Goal: Transaction & Acquisition: Register for event/course

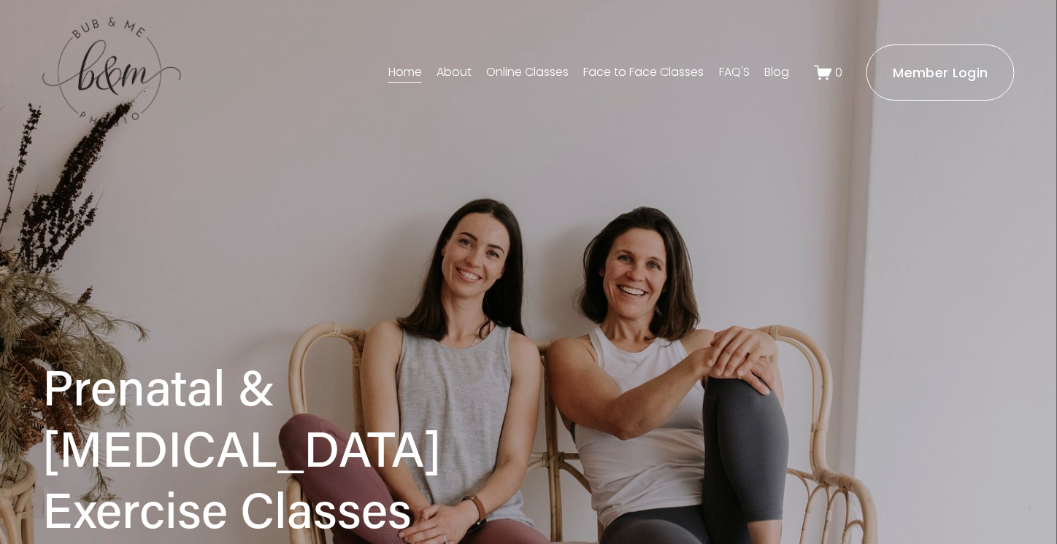
click at [621, 73] on link "Face to Face Classes" at bounding box center [644, 72] width 120 height 23
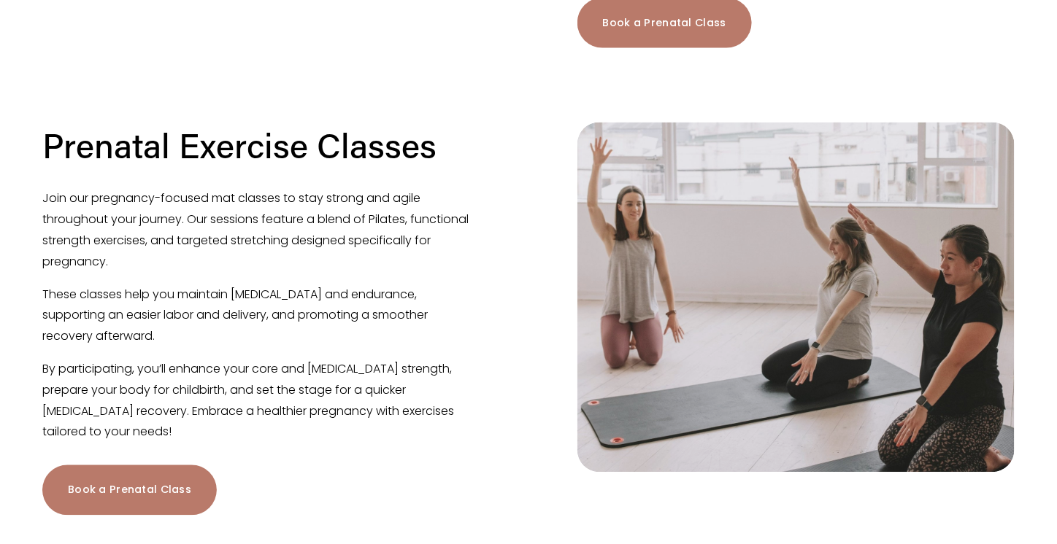
scroll to position [730, 0]
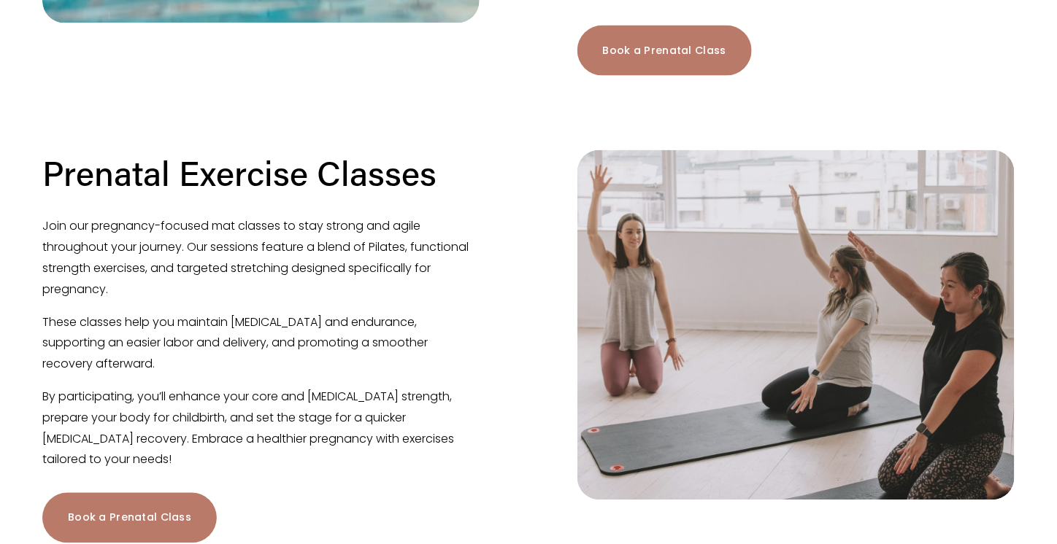
click at [184, 493] on link "Book a Prenatal Class" at bounding box center [129, 518] width 174 height 50
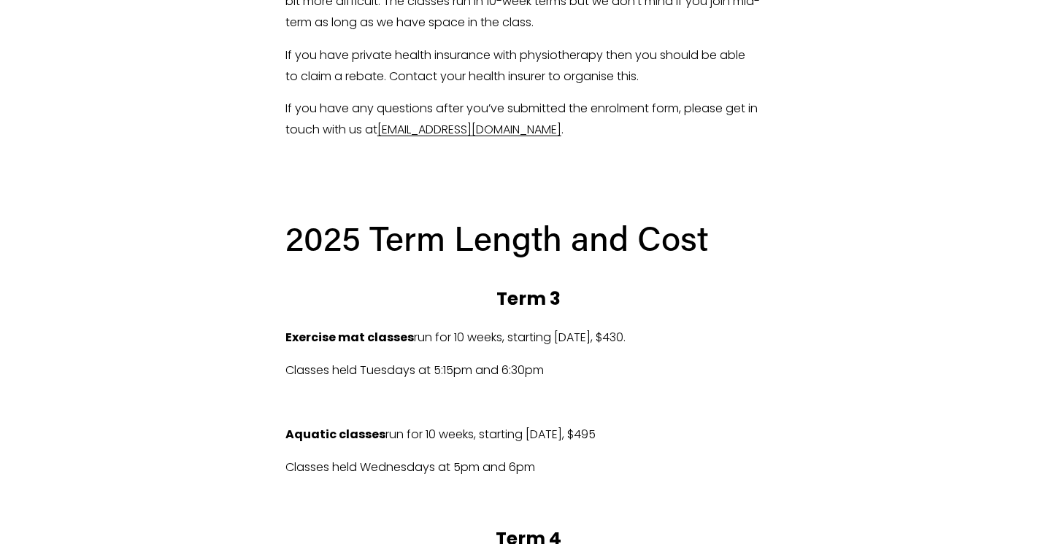
scroll to position [728, 0]
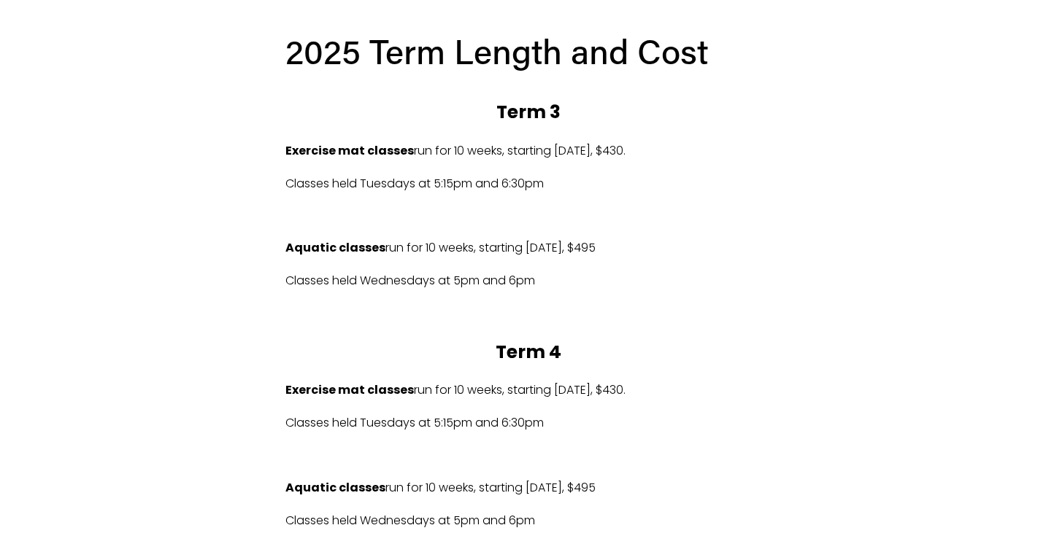
drag, startPoint x: 560, startPoint y: 158, endPoint x: 776, endPoint y: 140, distance: 216.0
click at [776, 140] on div "2025 Term Length and Cost Term 3 Exercise mat classes run for 10 weeks, startin…" at bounding box center [528, 400] width 511 height 769
click at [725, 215] on p at bounding box center [528, 216] width 486 height 21
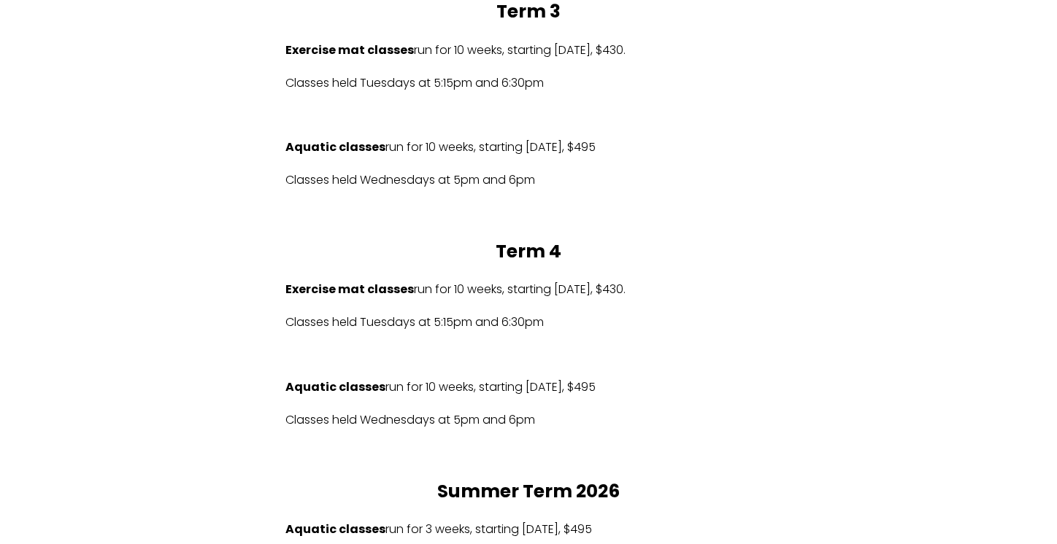
scroll to position [801, 0]
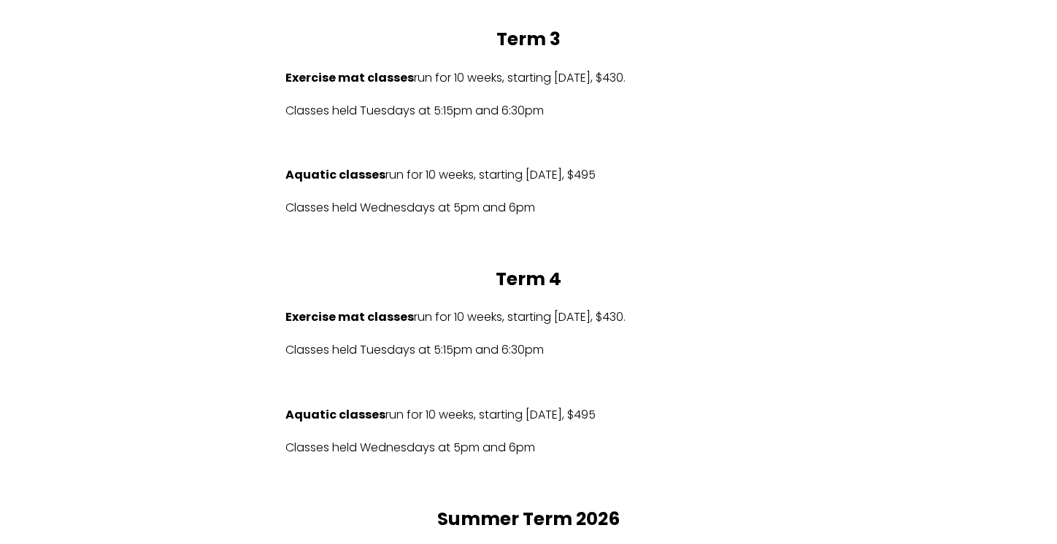
click at [350, 389] on p at bounding box center [528, 384] width 486 height 21
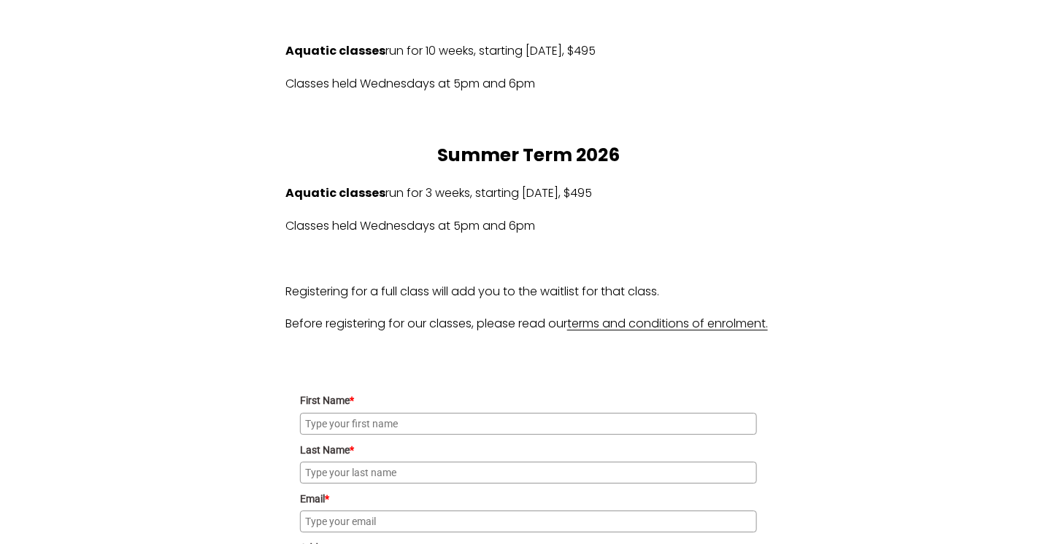
scroll to position [1312, 0]
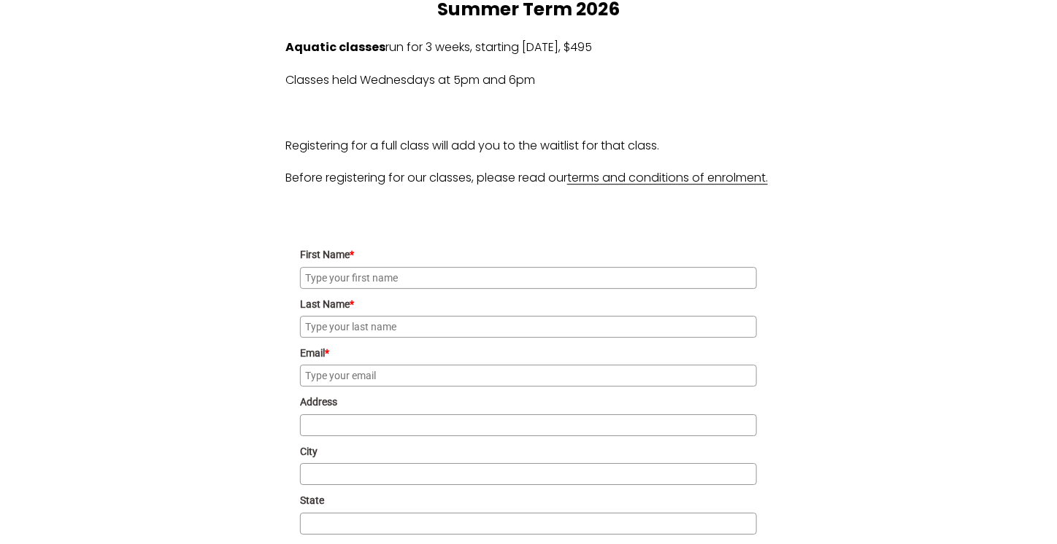
click at [342, 289] on input "First Name *" at bounding box center [528, 278] width 457 height 22
type input "[PERSON_NAME]"
type input "Inglis"
type input "mariainglis@outlook.com"
type input "Parcel Locker 10072 01730"
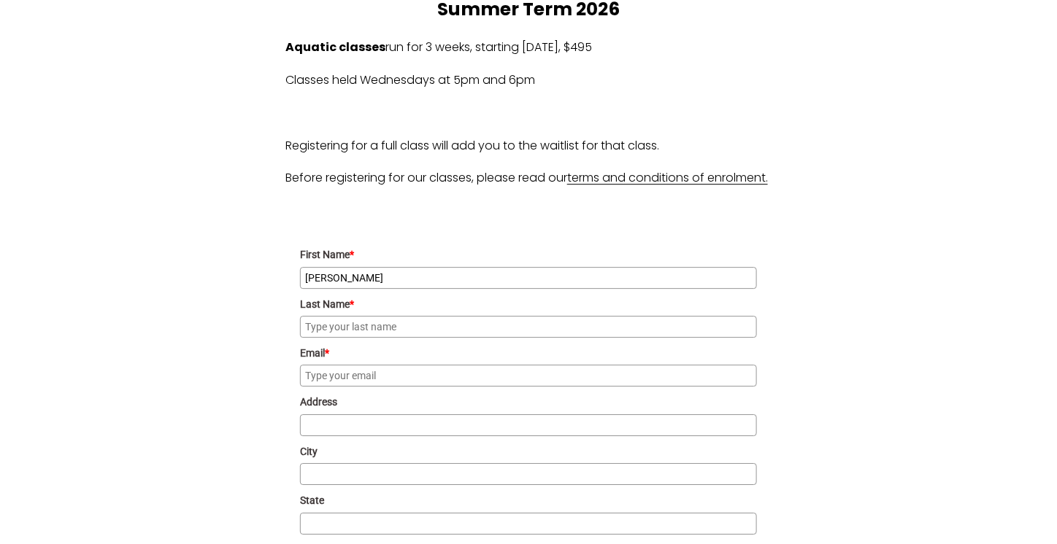
type input "CRACE"
type input "ACT"
type input "2911"
type input "0419652588"
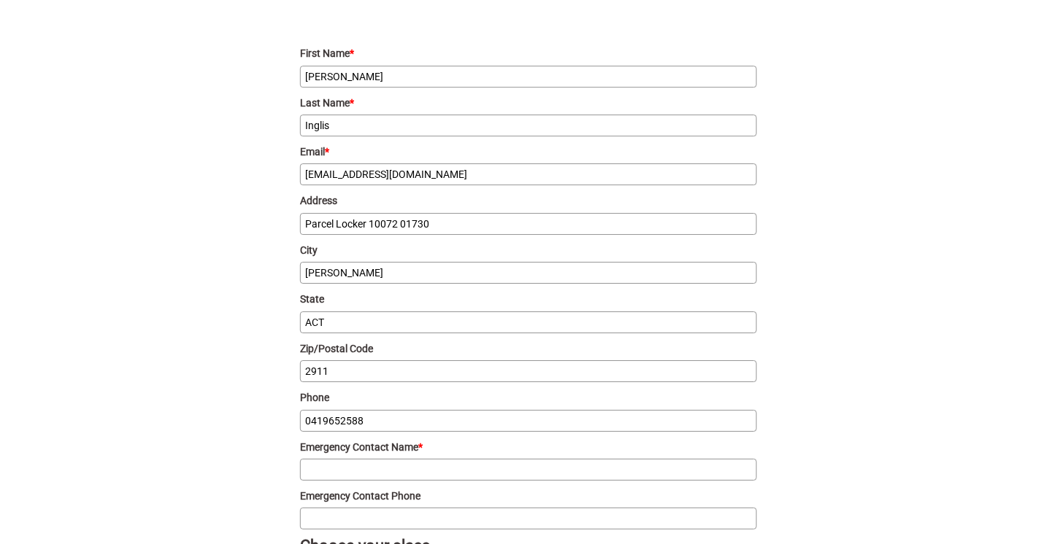
scroll to position [1604, 0]
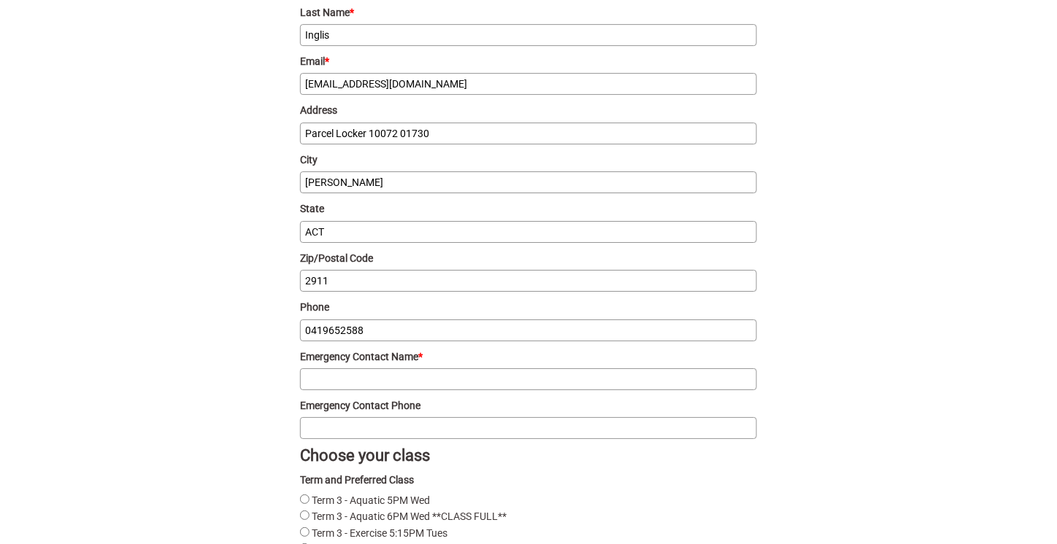
drag, startPoint x: 459, startPoint y: 155, endPoint x: 155, endPoint y: 153, distance: 303.6
click at [155, 153] on div "What’s it all about? During each class, your physiotherapist will lead you thro…" at bounding box center [528, 376] width 1057 height 3296
type input "14B Buriga Street"
drag, startPoint x: 364, startPoint y: 209, endPoint x: 231, endPoint y: 201, distance: 133.8
click at [231, 201] on div "What’s it all about? During each class, your physiotherapist will lead you thro…" at bounding box center [528, 376] width 1057 height 3296
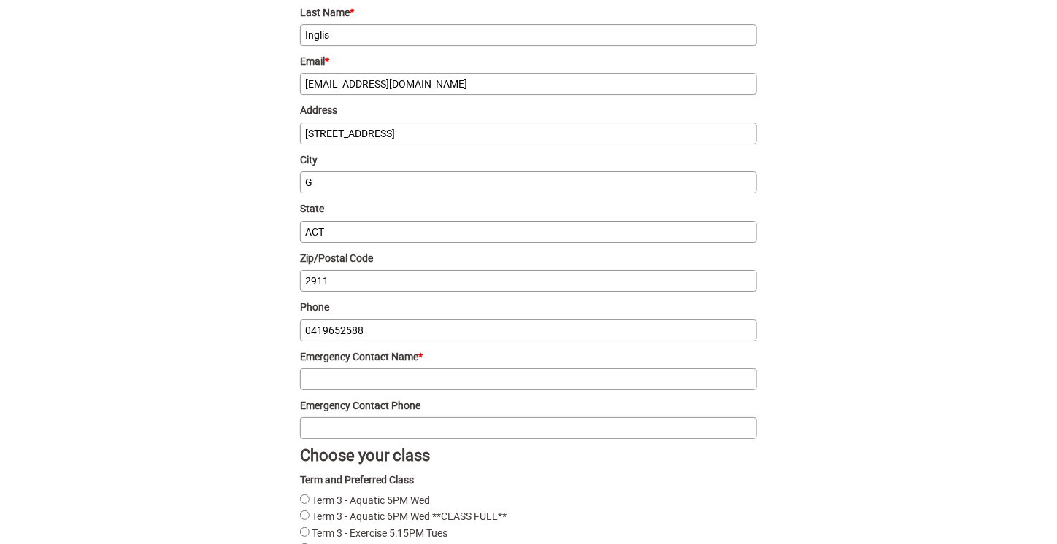
type input "Giralang"
drag, startPoint x: 366, startPoint y: 300, endPoint x: 260, endPoint y: 301, distance: 106.5
click at [260, 301] on div "What’s it all about? During each class, your physiotherapist will lead you thro…" at bounding box center [528, 376] width 1057 height 3296
type input "2617"
click at [393, 390] on input "Emergency Contact Name *" at bounding box center [528, 380] width 457 height 22
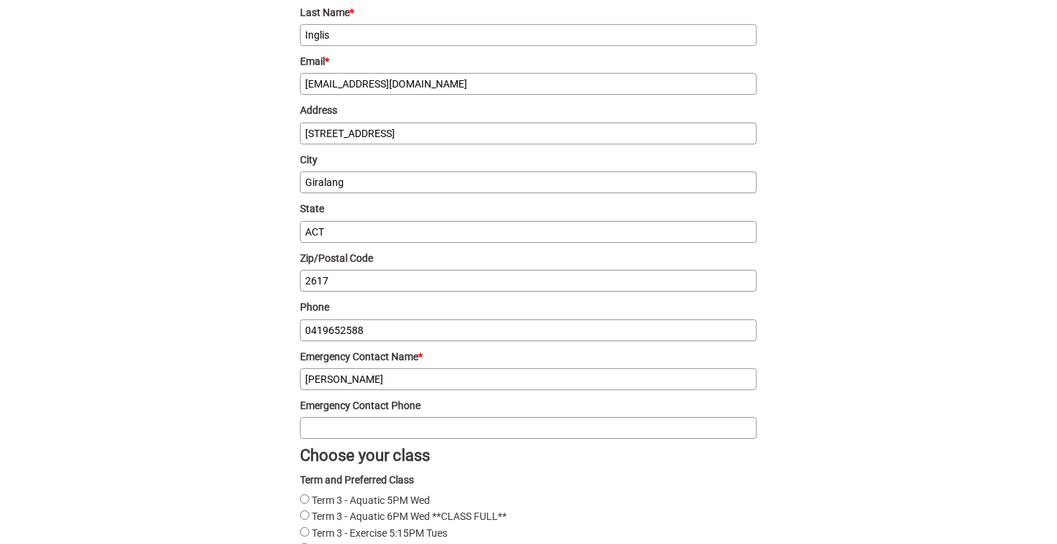
drag, startPoint x: 358, startPoint y: 399, endPoint x: 346, endPoint y: 399, distance: 12.4
click at [346, 390] on input "Nicholas S Babic" at bounding box center [528, 380] width 457 height 22
type input "Nicholas Babic"
click at [378, 439] on input "Emergency Contact Phone" at bounding box center [528, 428] width 457 height 22
type input "0401284413"
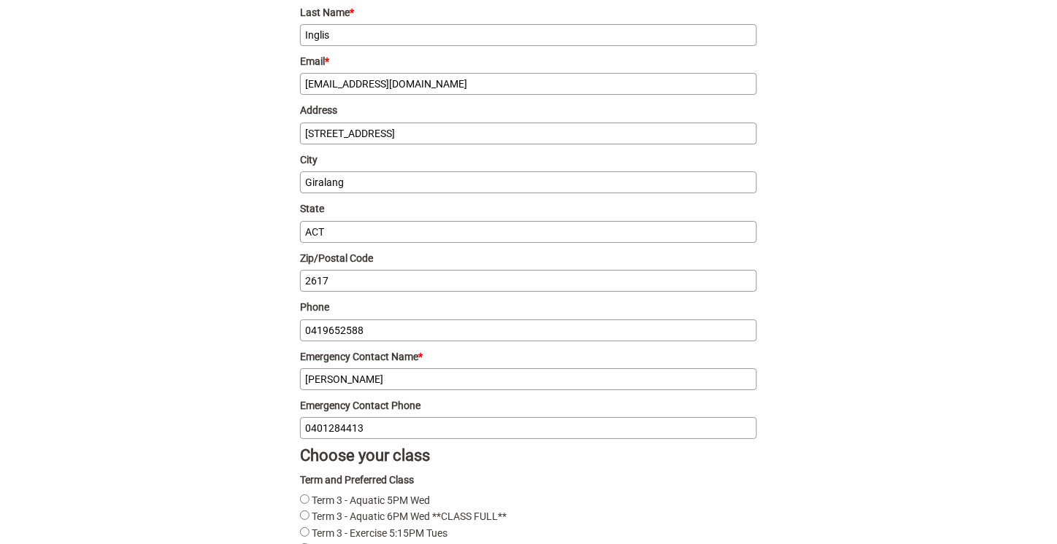
click at [215, 447] on div "What’s it all about? During each class, your physiotherapist will lead you thro…" at bounding box center [528, 376] width 1057 height 3296
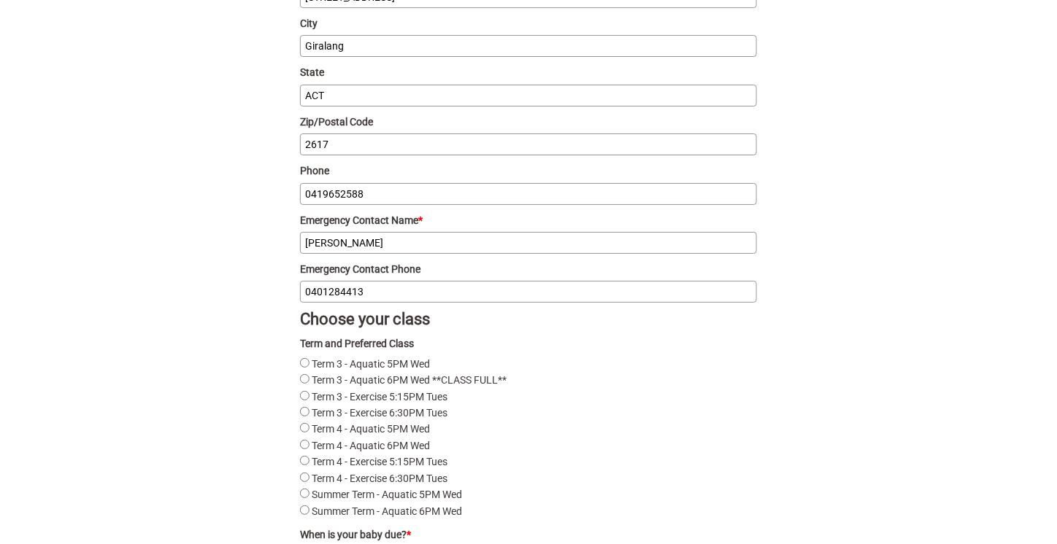
scroll to position [1896, 0]
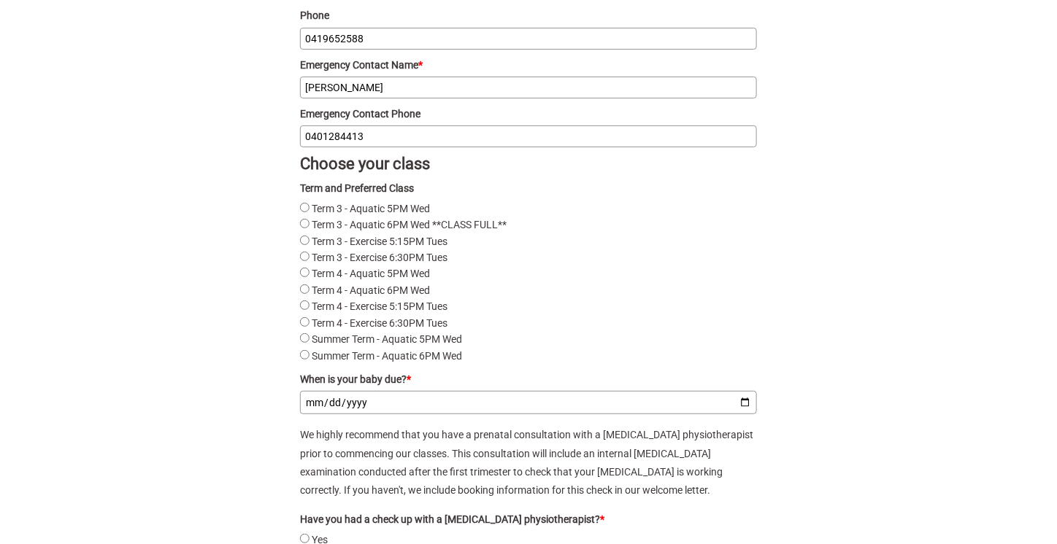
click at [379, 329] on label "Term 4 - Exercise 6:30PM Tues" at bounding box center [380, 323] width 136 height 12
click at [309, 327] on Tues"] "Term 4 - Exercise 6:30PM Tues" at bounding box center [304, 321] width 9 height 9
radio Tues"] "true"
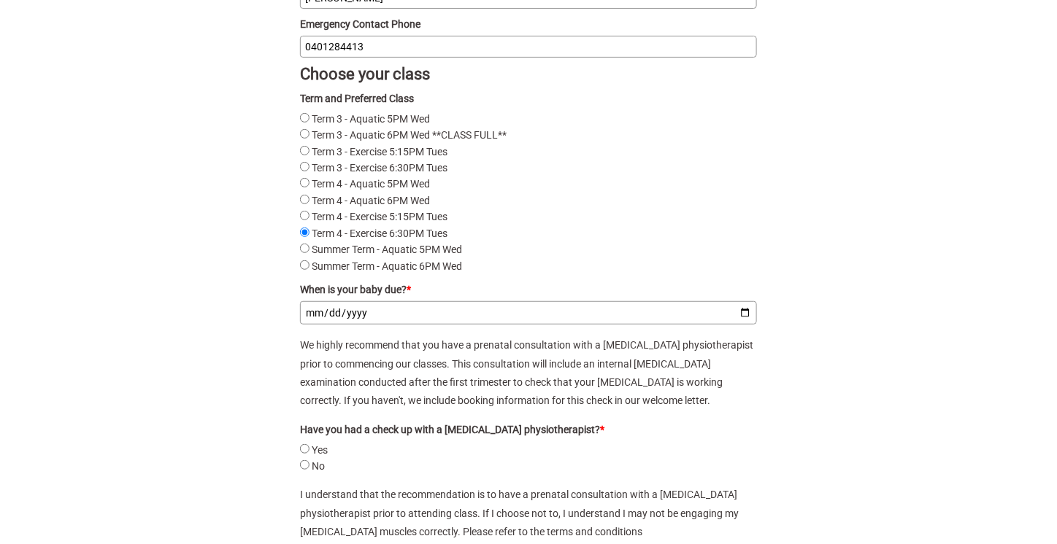
scroll to position [2042, 0]
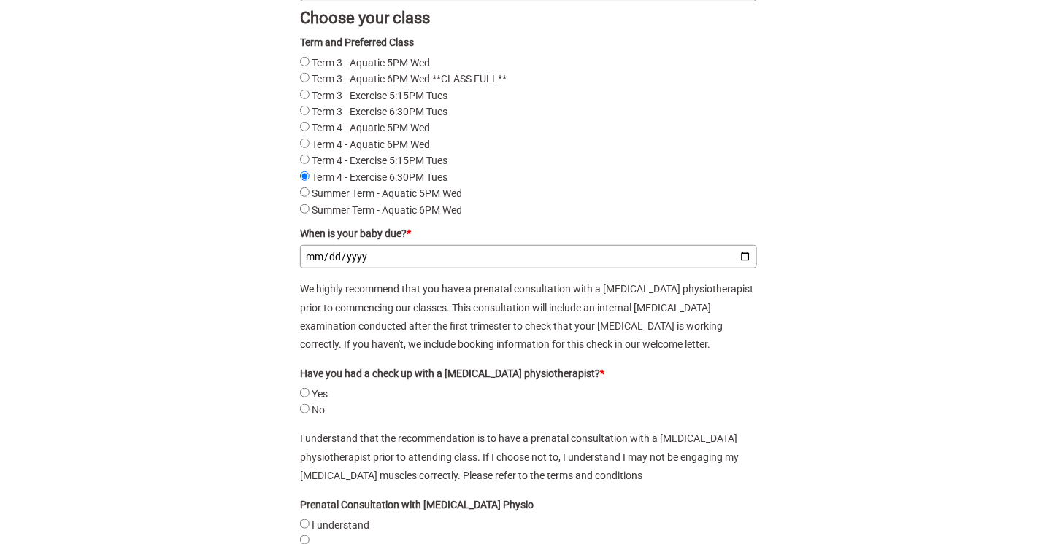
click at [751, 269] on input "When is your baby due? *" at bounding box center [528, 256] width 457 height 23
type input "2026-03-13"
click at [306, 398] on input "Yes" at bounding box center [304, 392] width 9 height 9
radio input "true"
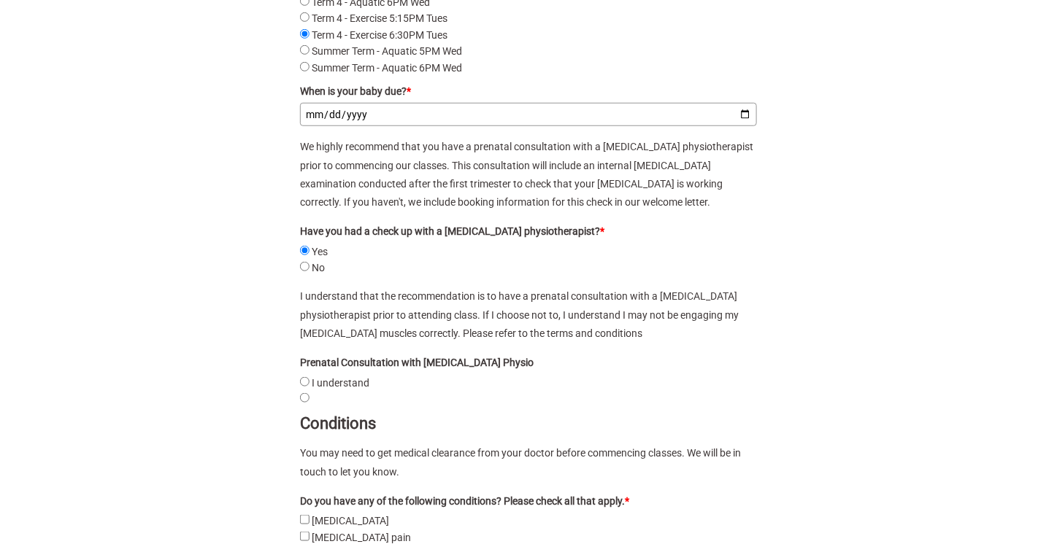
scroll to position [2188, 0]
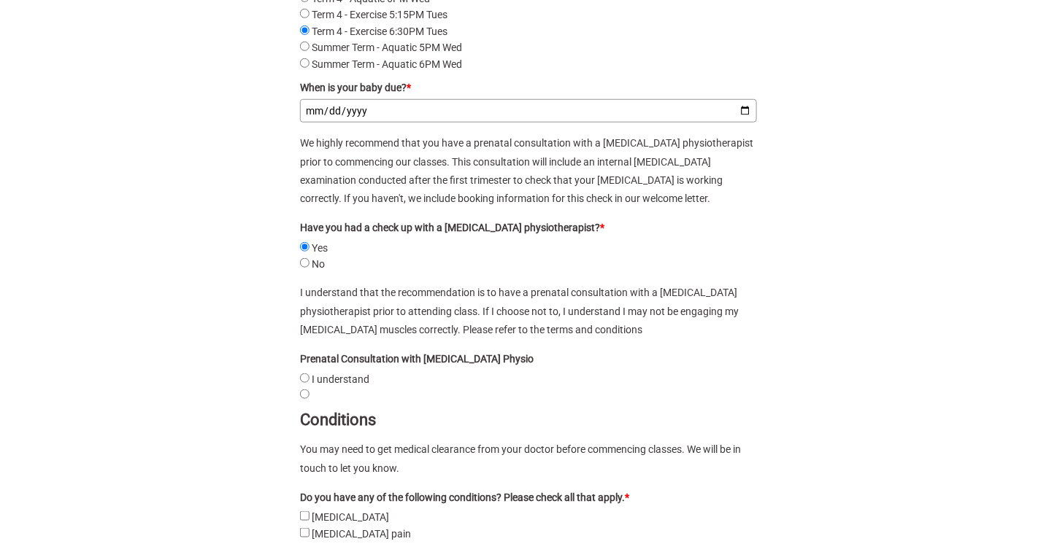
click at [305, 383] on understand"] "I understand" at bounding box center [304, 378] width 9 height 9
radio understand"] "true"
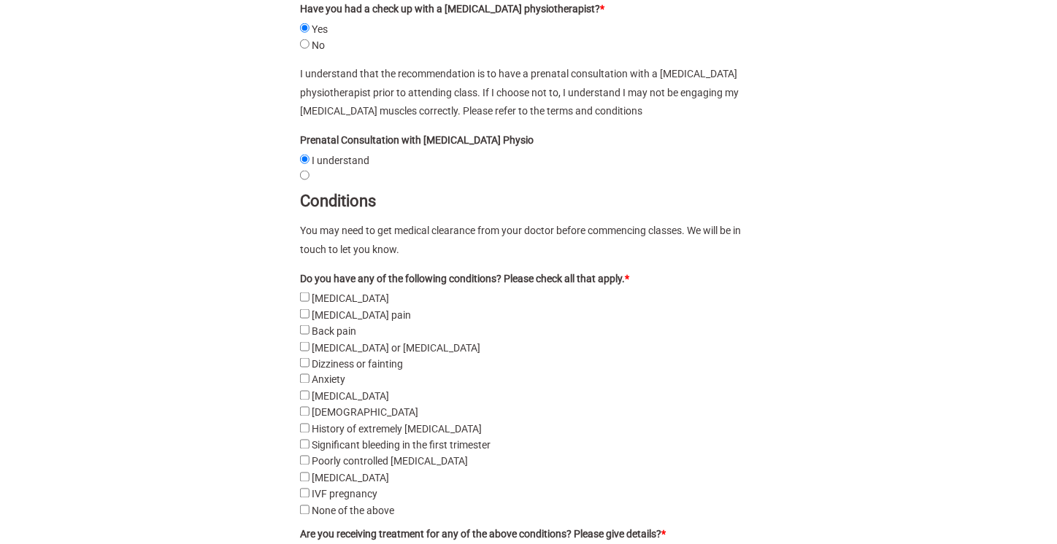
scroll to position [2553, 0]
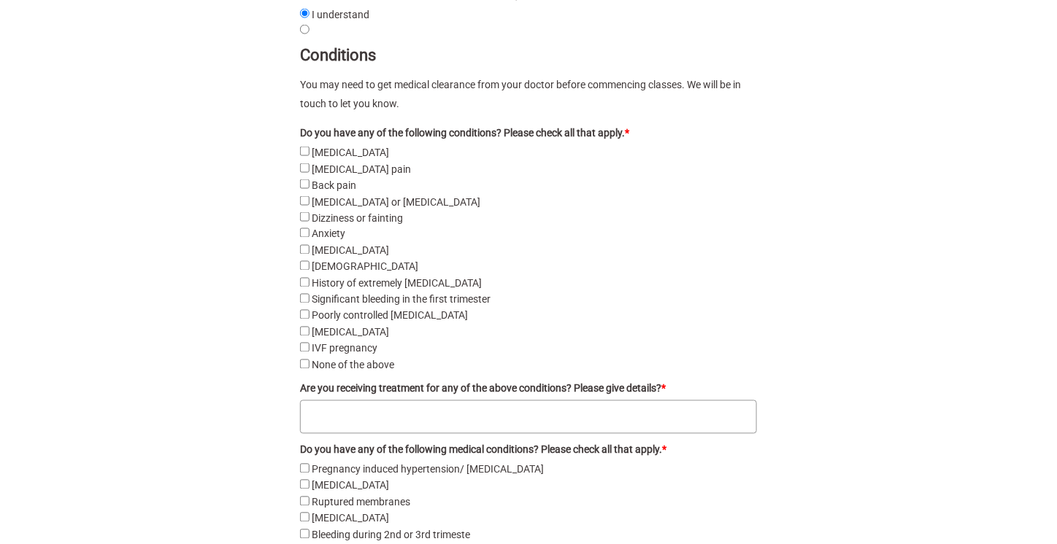
click at [300, 352] on pregnancy"] "IVF pregnancy" at bounding box center [304, 347] width 9 height 9
checkbox pregnancy"] "true"
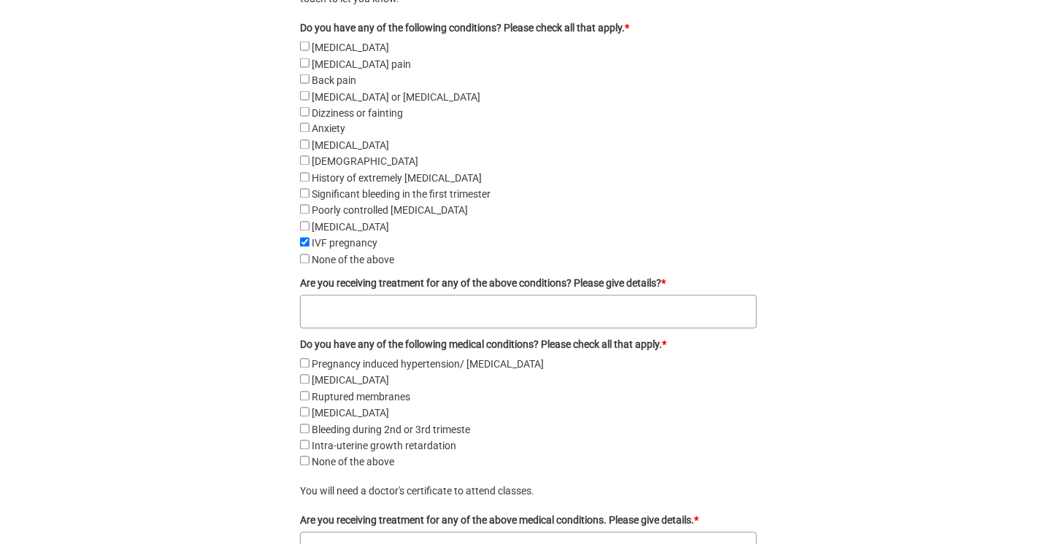
scroll to position [2698, 0]
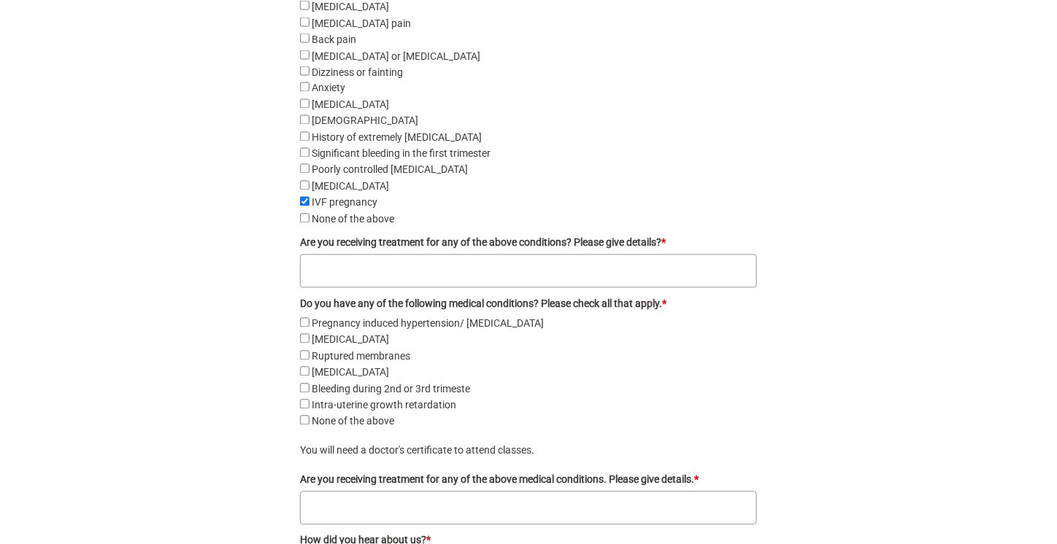
click at [341, 288] on textarea "Are you receiving treatment for any of the above conditions? Please give detail…" at bounding box center [528, 272] width 457 height 34
type textarea "IVF pregnancy - no current treatment"
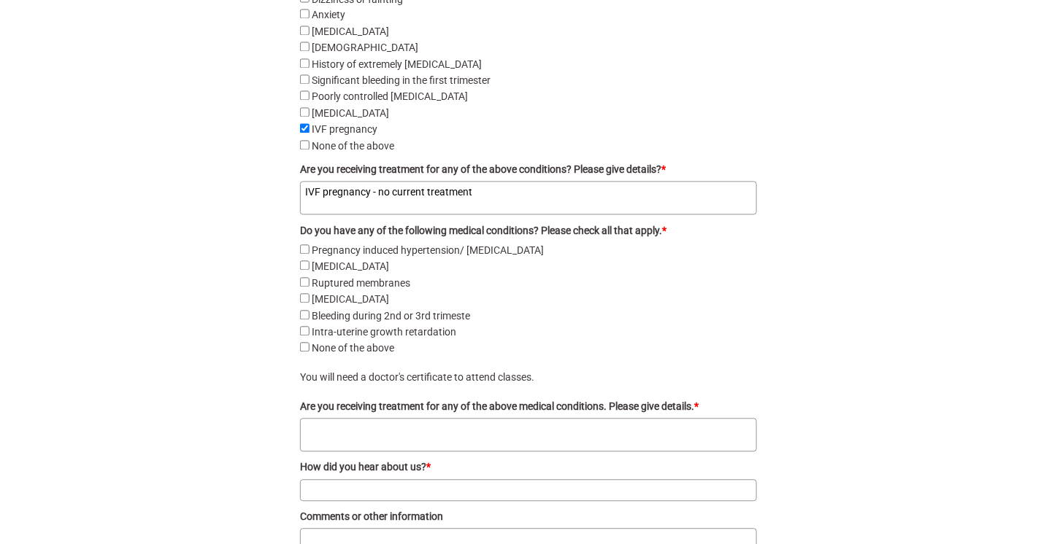
scroll to position [2844, 0]
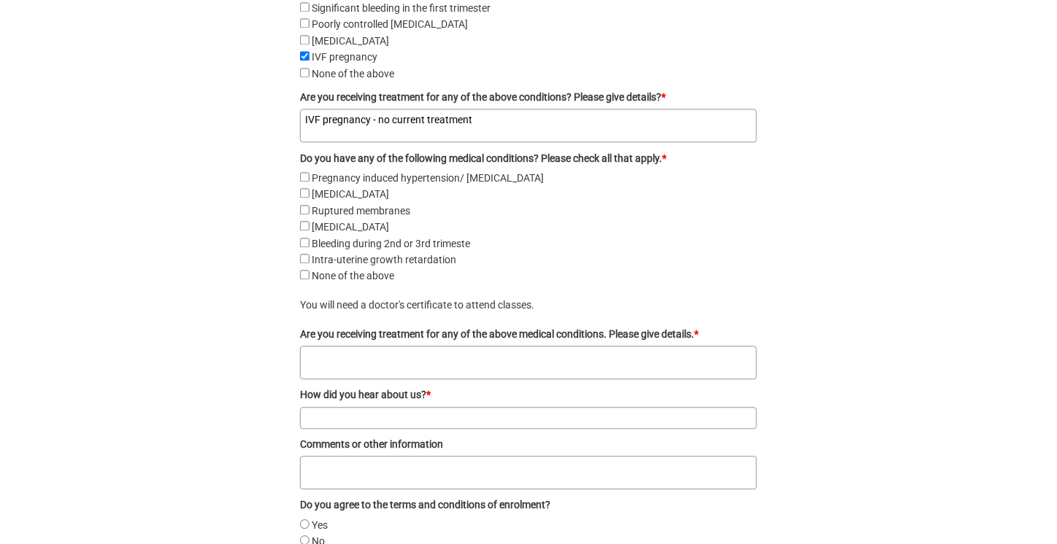
click at [306, 279] on above"] "None of the above" at bounding box center [304, 274] width 9 height 9
checkbox above"] "true"
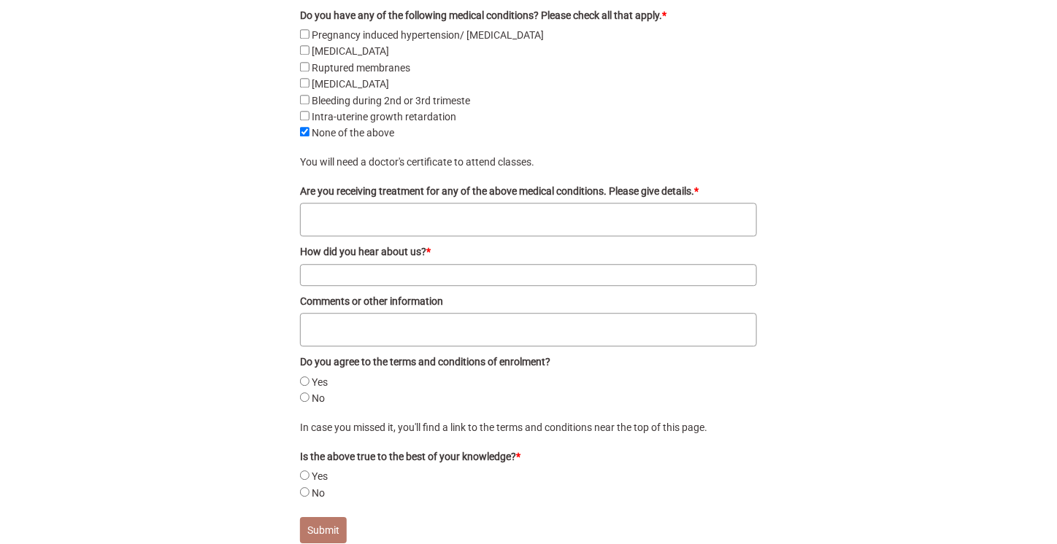
scroll to position [2990, 0]
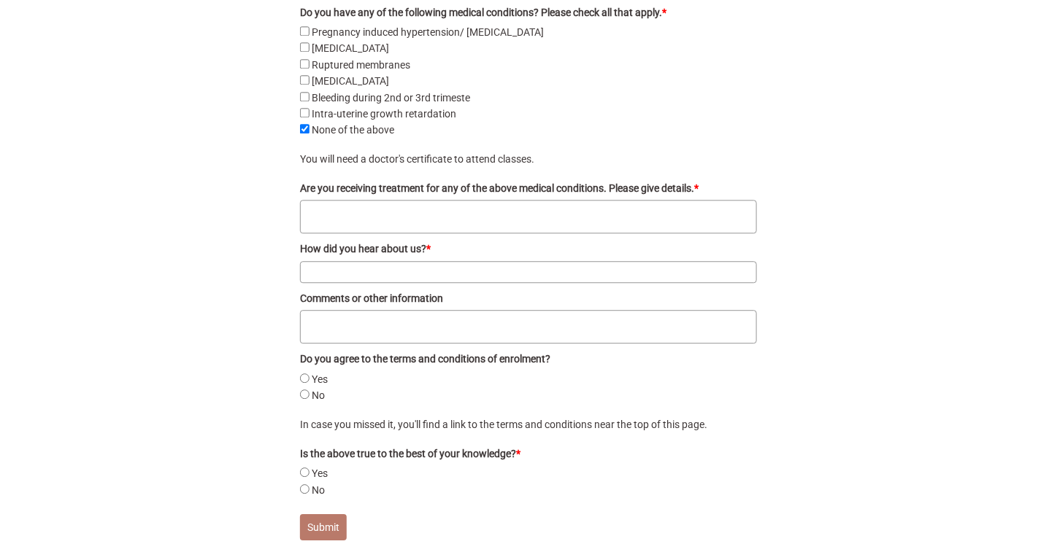
click at [322, 234] on textarea "Are you receiving treatment for any of the above medical conditions. Please giv…" at bounding box center [528, 217] width 457 height 34
type textarea "No"
click at [377, 283] on input "How did you hear about us? *" at bounding box center [528, 272] width 457 height 22
type input "G"
type input "Already attending"
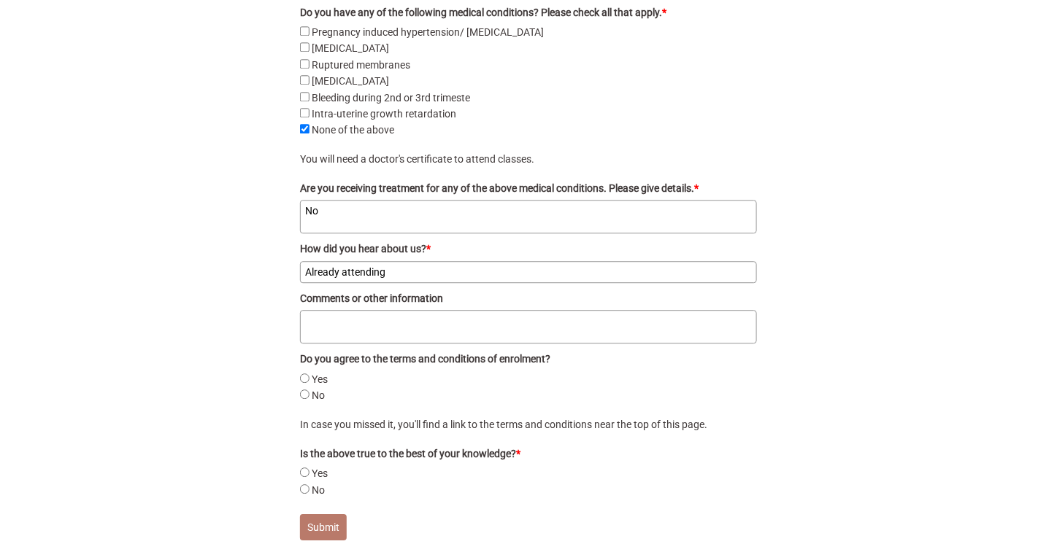
click at [379, 344] on textarea "Comments or other information" at bounding box center [528, 327] width 457 height 34
click at [310, 387] on div "Yes" at bounding box center [528, 379] width 457 height 16
click at [304, 383] on input "Yes" at bounding box center [304, 378] width 9 height 9
radio input "true"
click at [421, 344] on textarea "Comments or other information" at bounding box center [528, 327] width 457 height 34
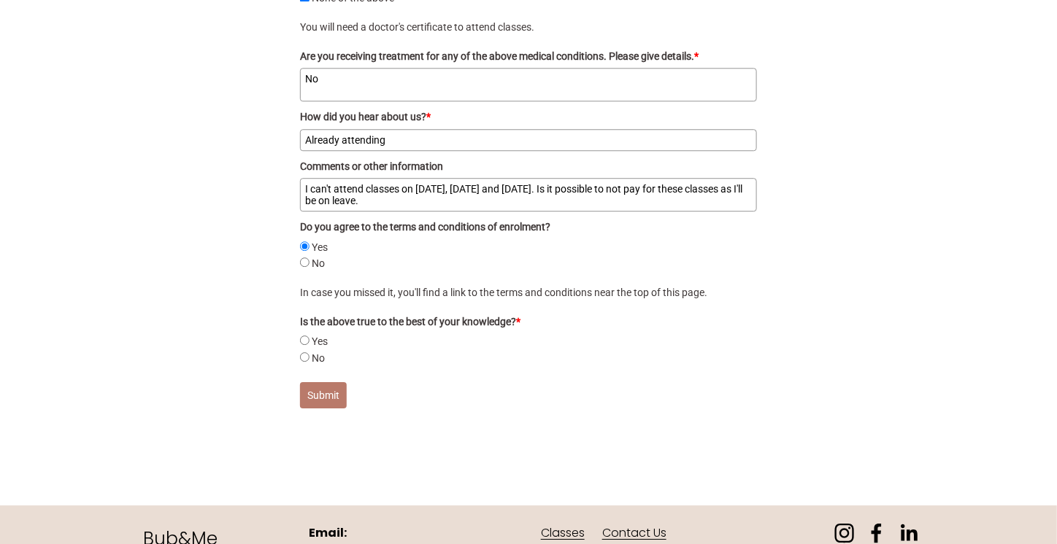
scroll to position [3202, 0]
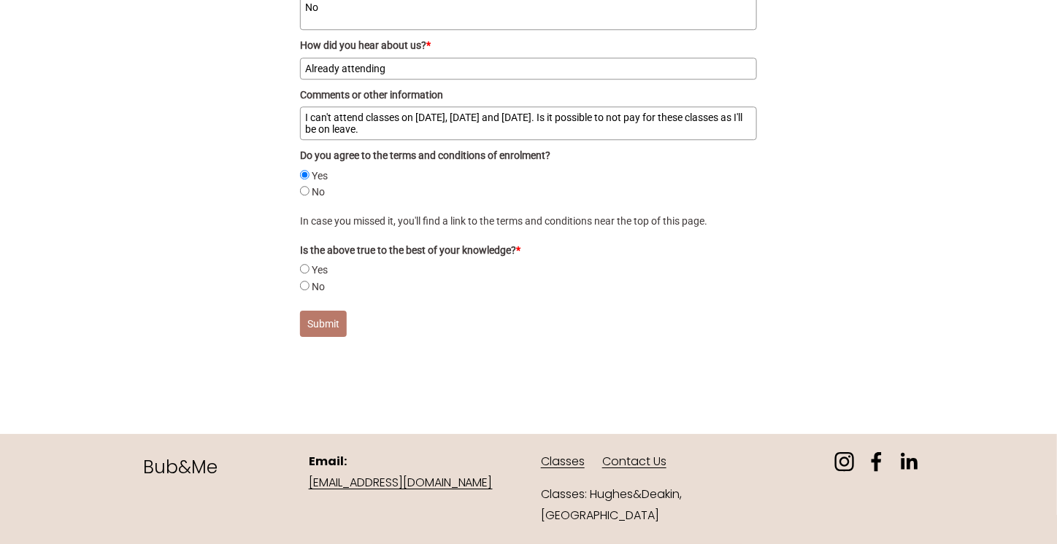
type textarea "I can't attend classes on 25 November, 2 December and 9 December. Is it possibl…"
click at [306, 274] on input "Yes" at bounding box center [304, 268] width 9 height 9
radio input "true"
click at [323, 337] on button "Submit" at bounding box center [323, 324] width 47 height 26
radio input "true"
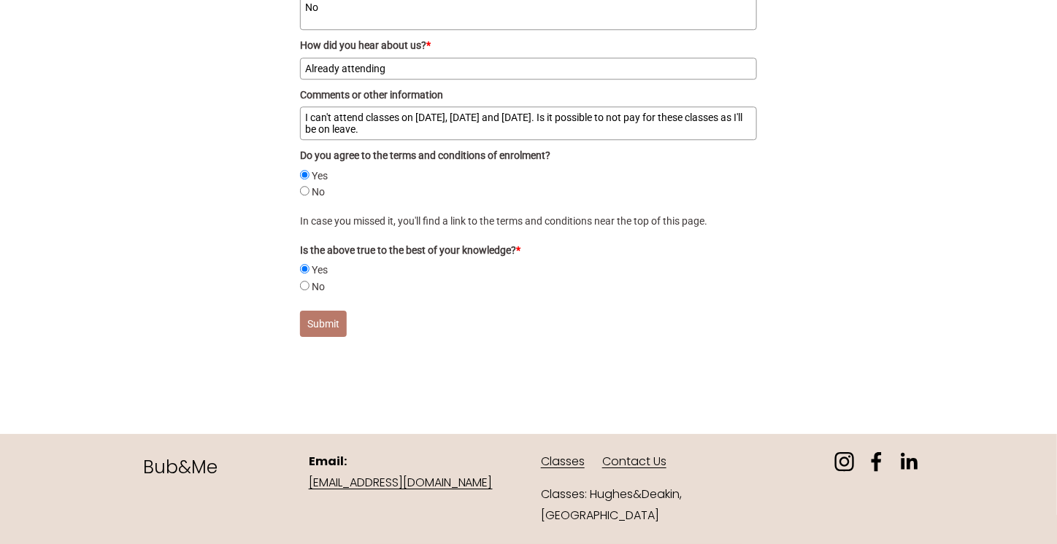
checkbox pain "false"
checkbox pre-eclampsia "false"
radio input "true"
